Goal: Find specific page/section: Find specific page/section

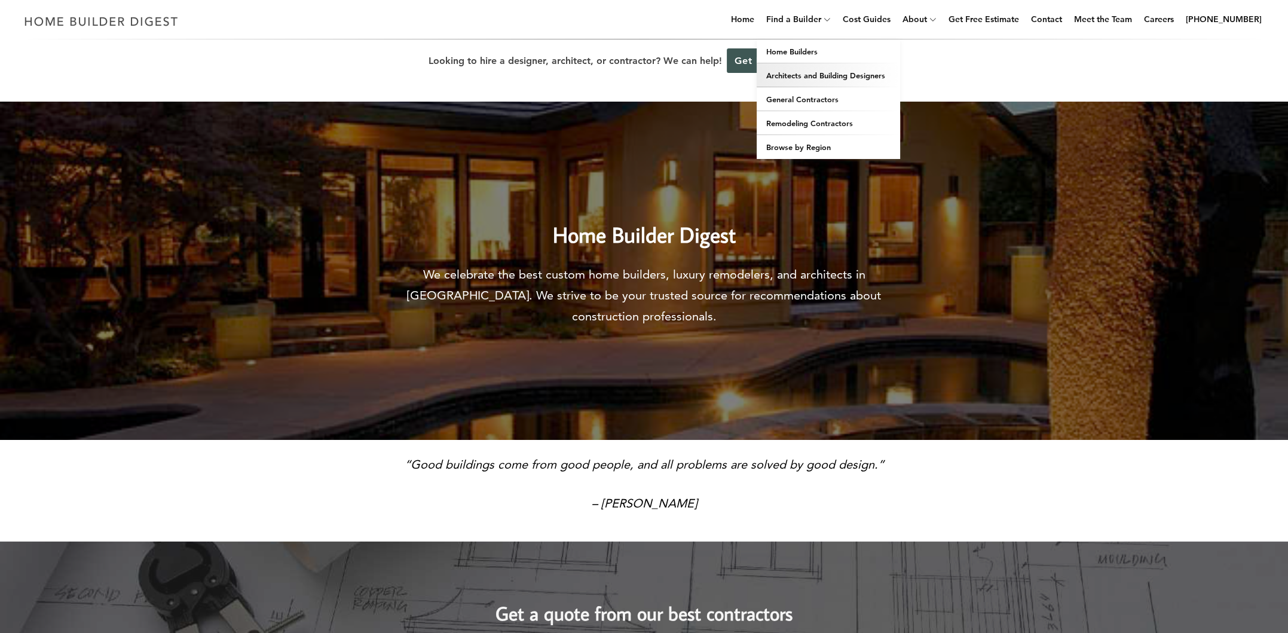
click at [818, 75] on link "Architects and Building Designers" at bounding box center [828, 75] width 143 height 24
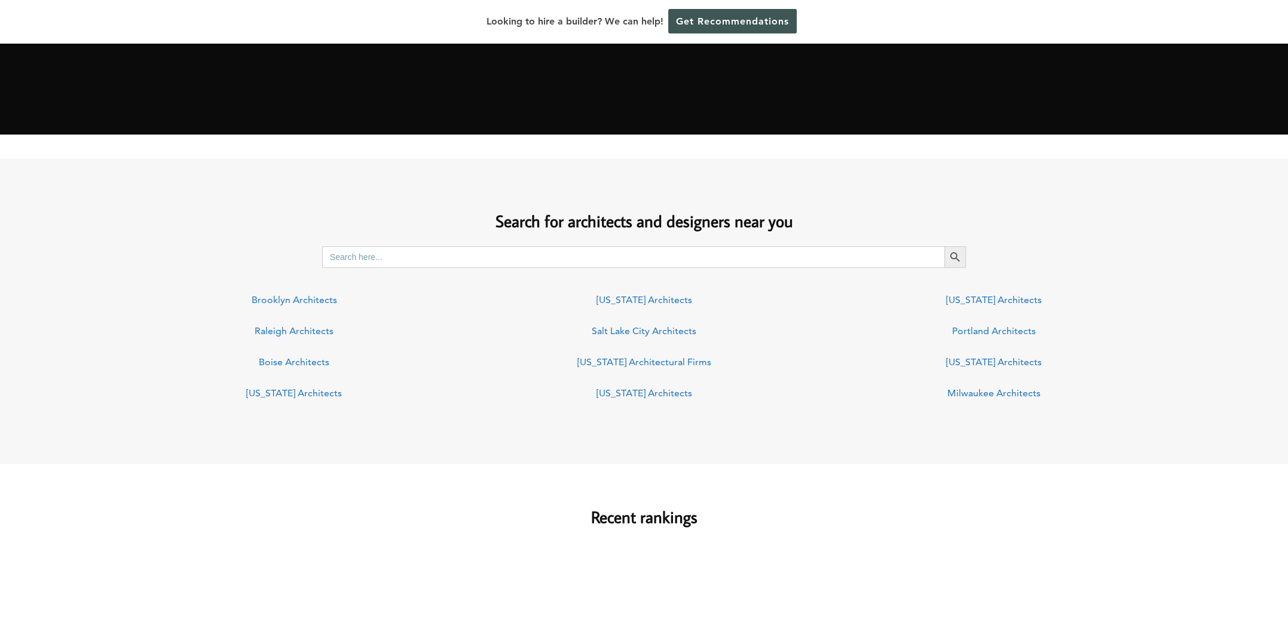
scroll to position [777, 0]
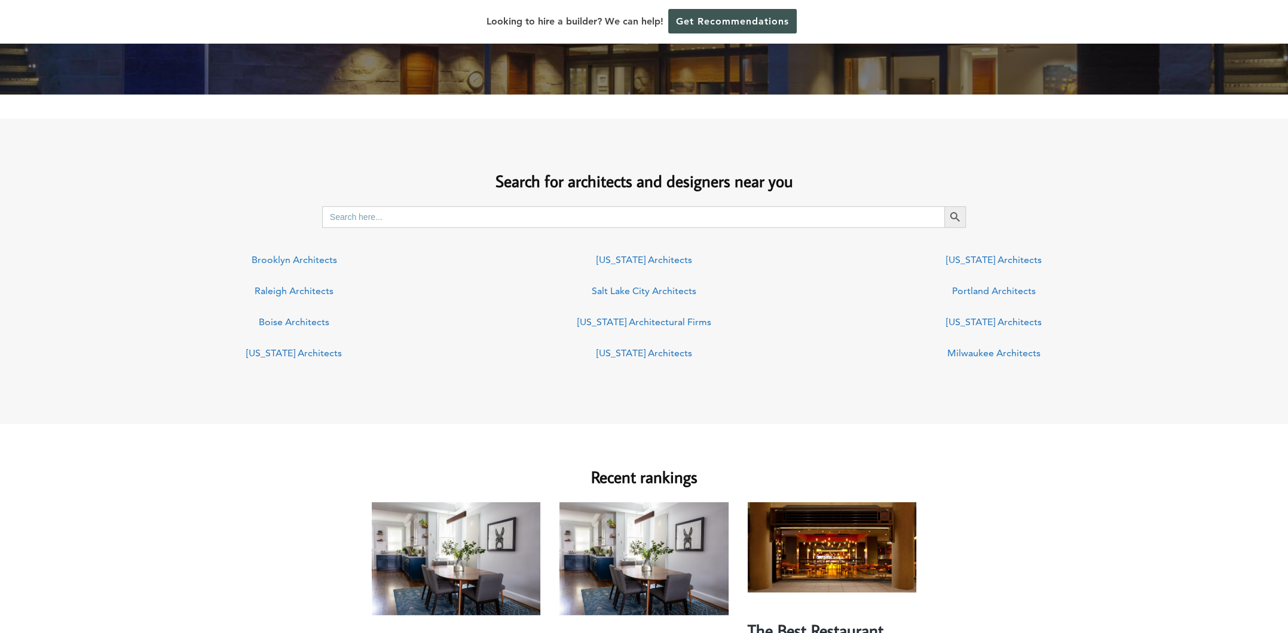
click at [559, 215] on input "Search for:" at bounding box center [633, 217] width 623 height 22
type input "alabama"
click at [944, 206] on button "Search Button" at bounding box center [955, 217] width 22 height 22
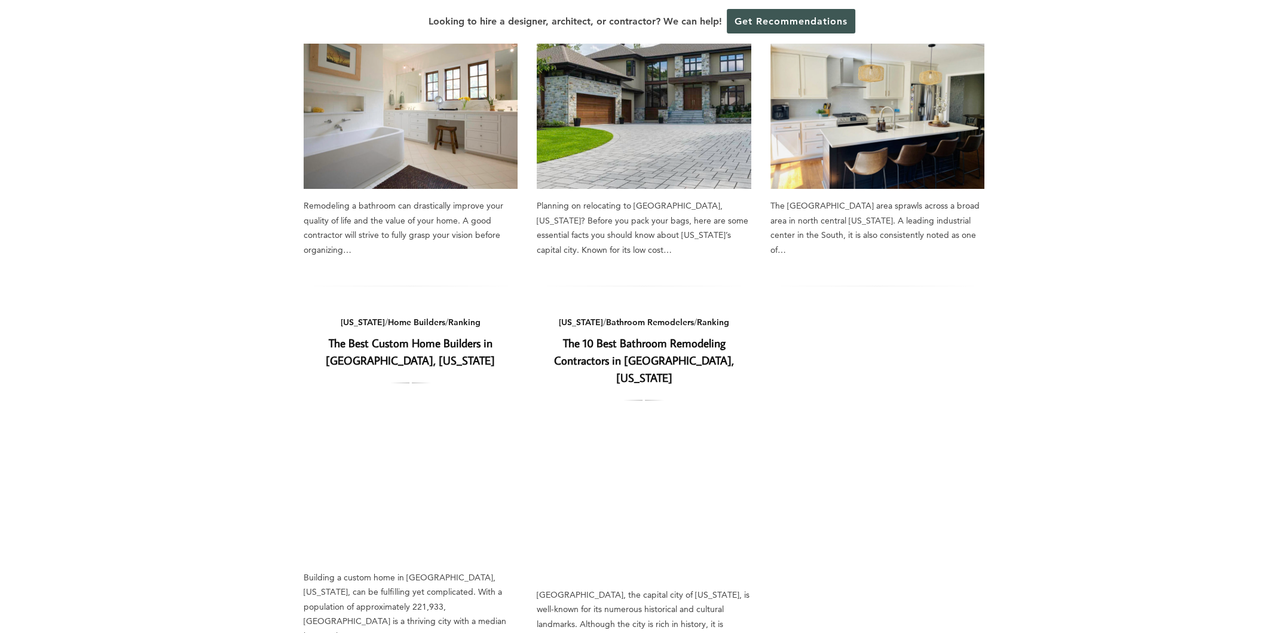
scroll to position [717, 0]
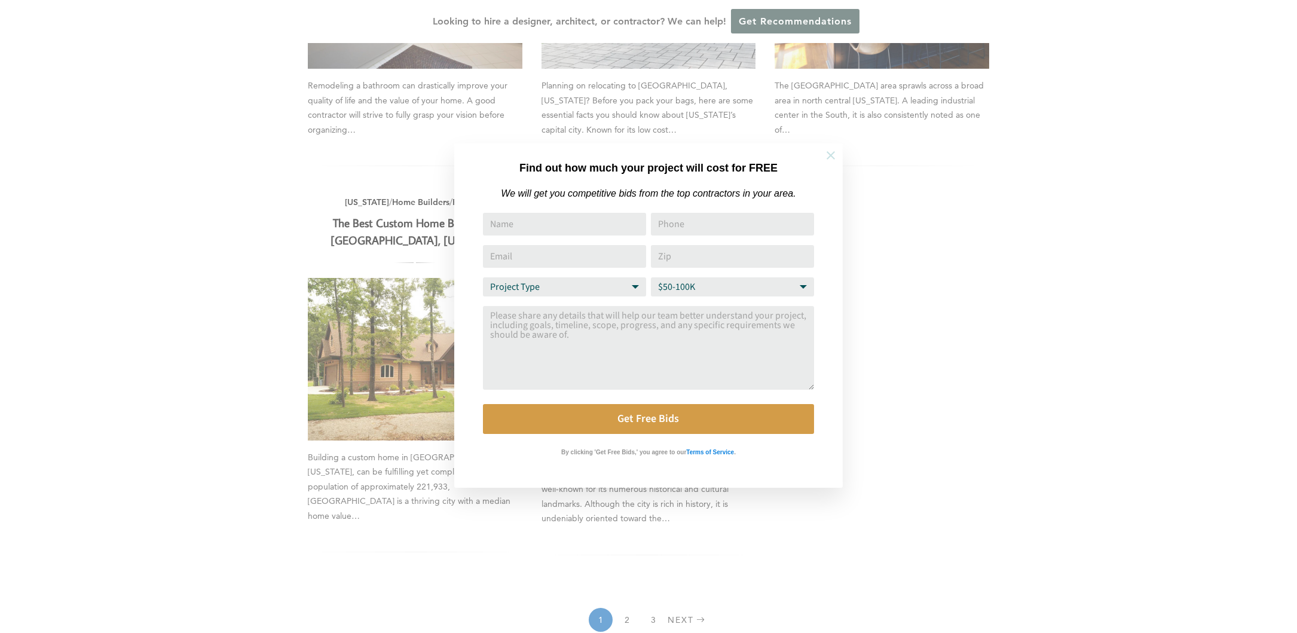
click at [834, 155] on icon at bounding box center [830, 155] width 13 height 13
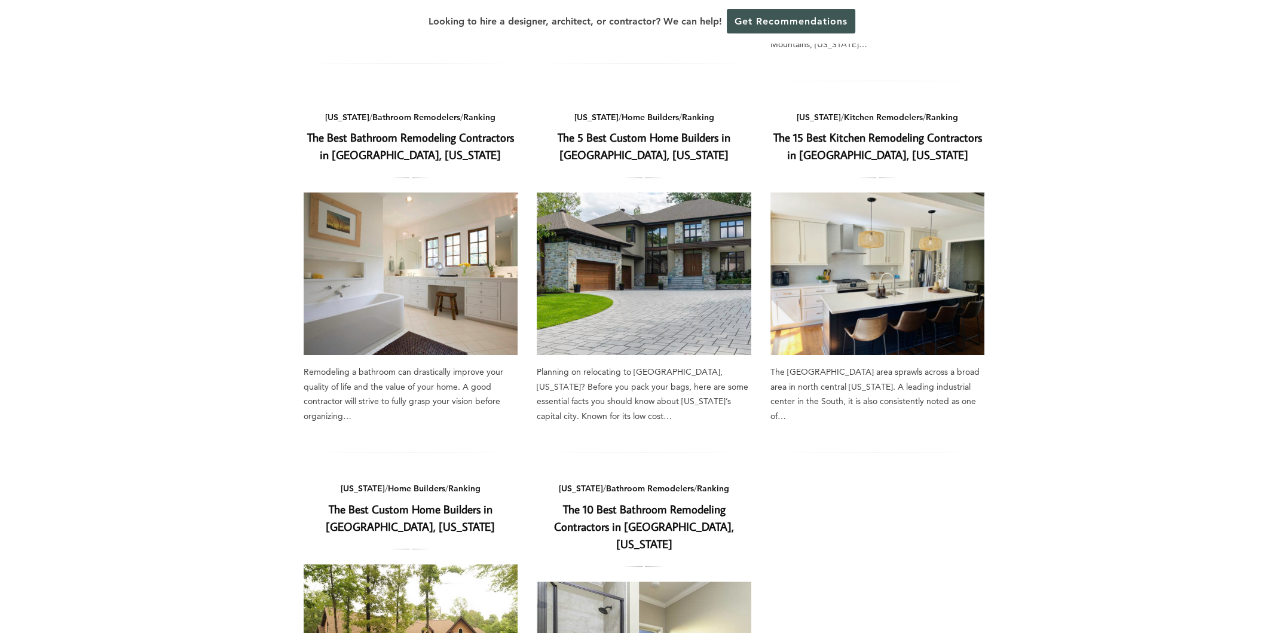
scroll to position [418, 0]
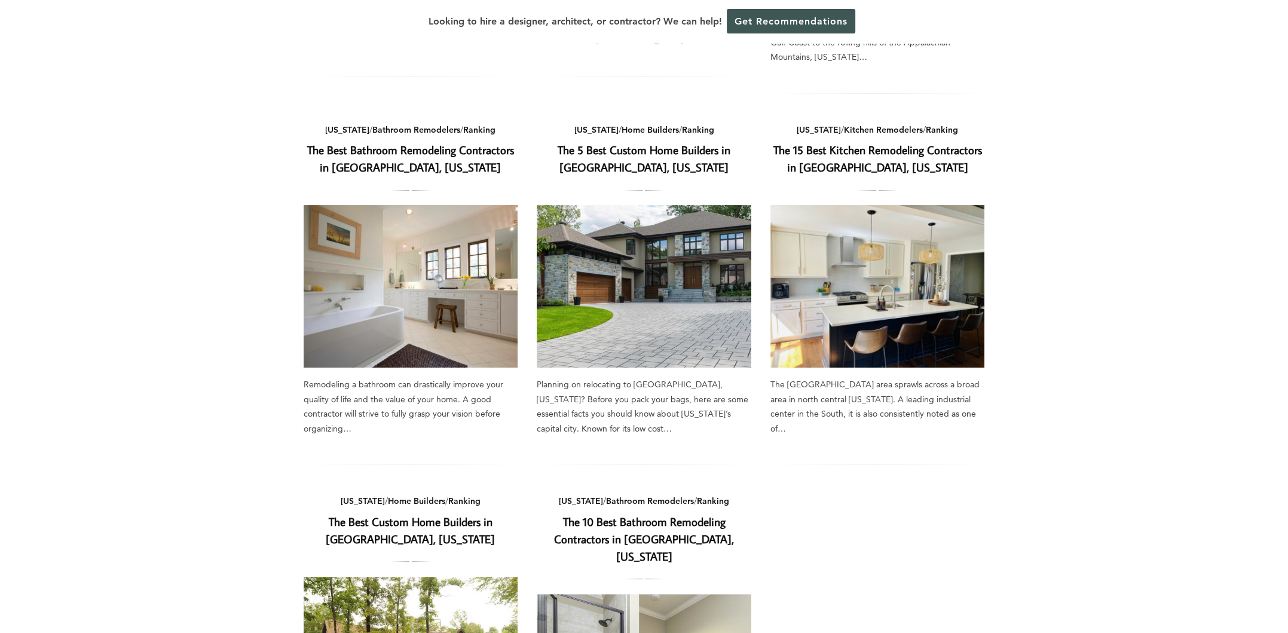
click at [856, 154] on link "The 15 Best Kitchen Remodeling Contractors in [GEOGRAPHIC_DATA], [US_STATE]" at bounding box center [877, 158] width 209 height 32
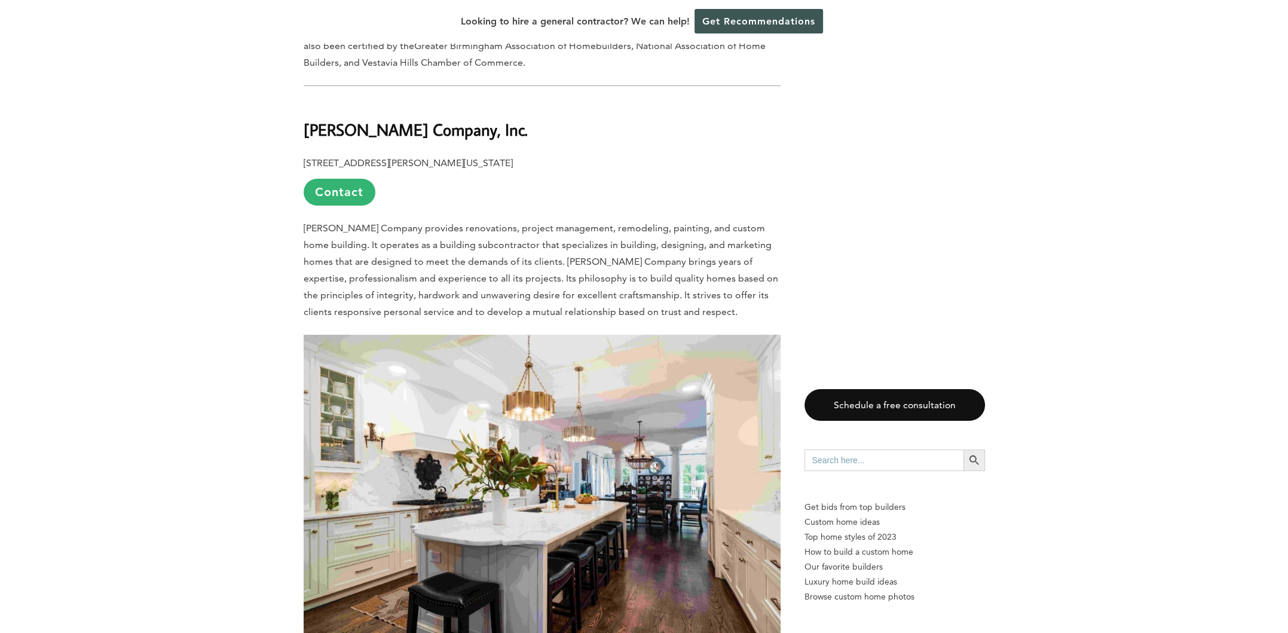
scroll to position [6455, 0]
